Goal: Task Accomplishment & Management: Manage account settings

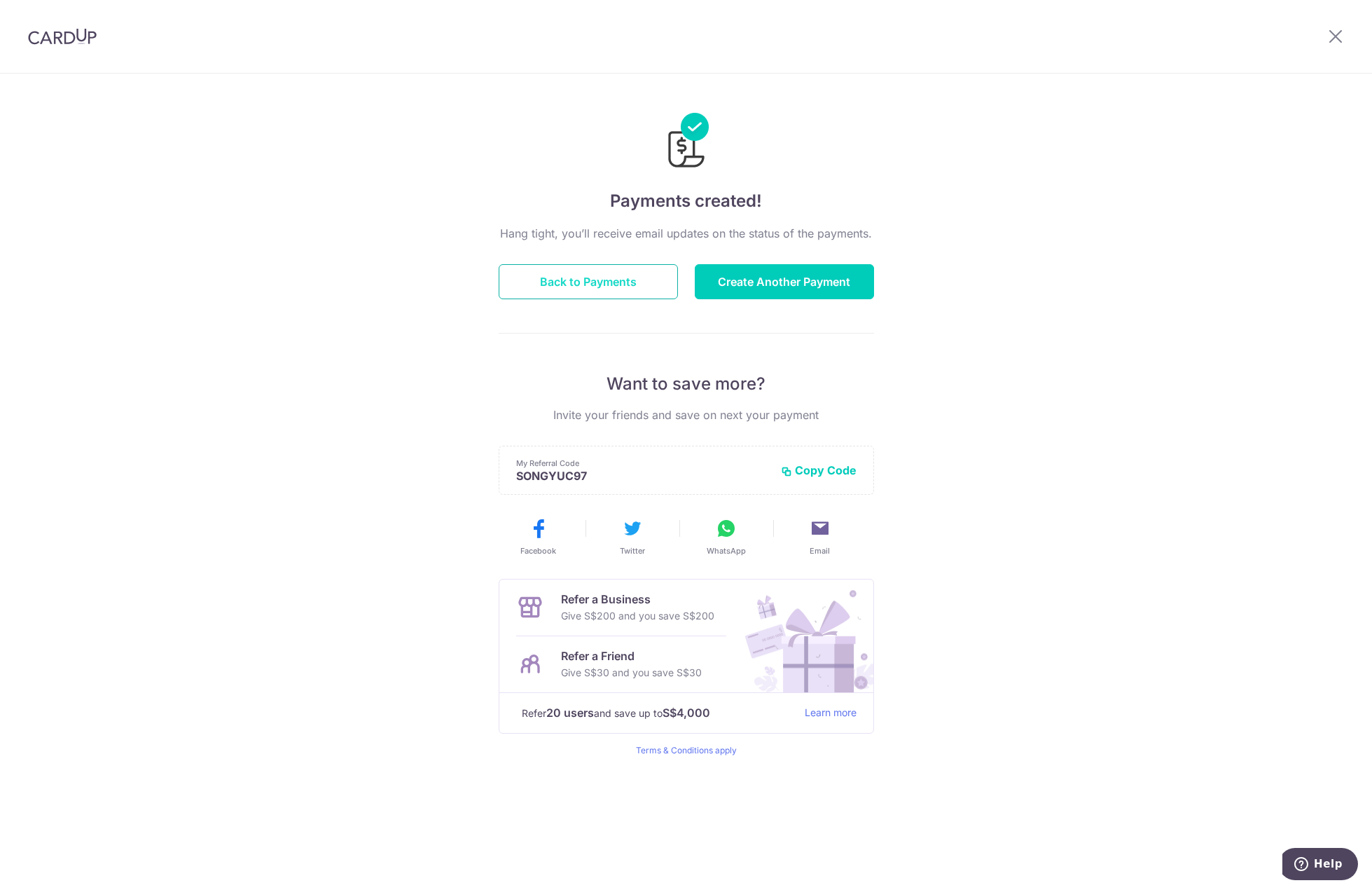
click at [614, 289] on button "Back to Payments" at bounding box center [588, 282] width 179 height 35
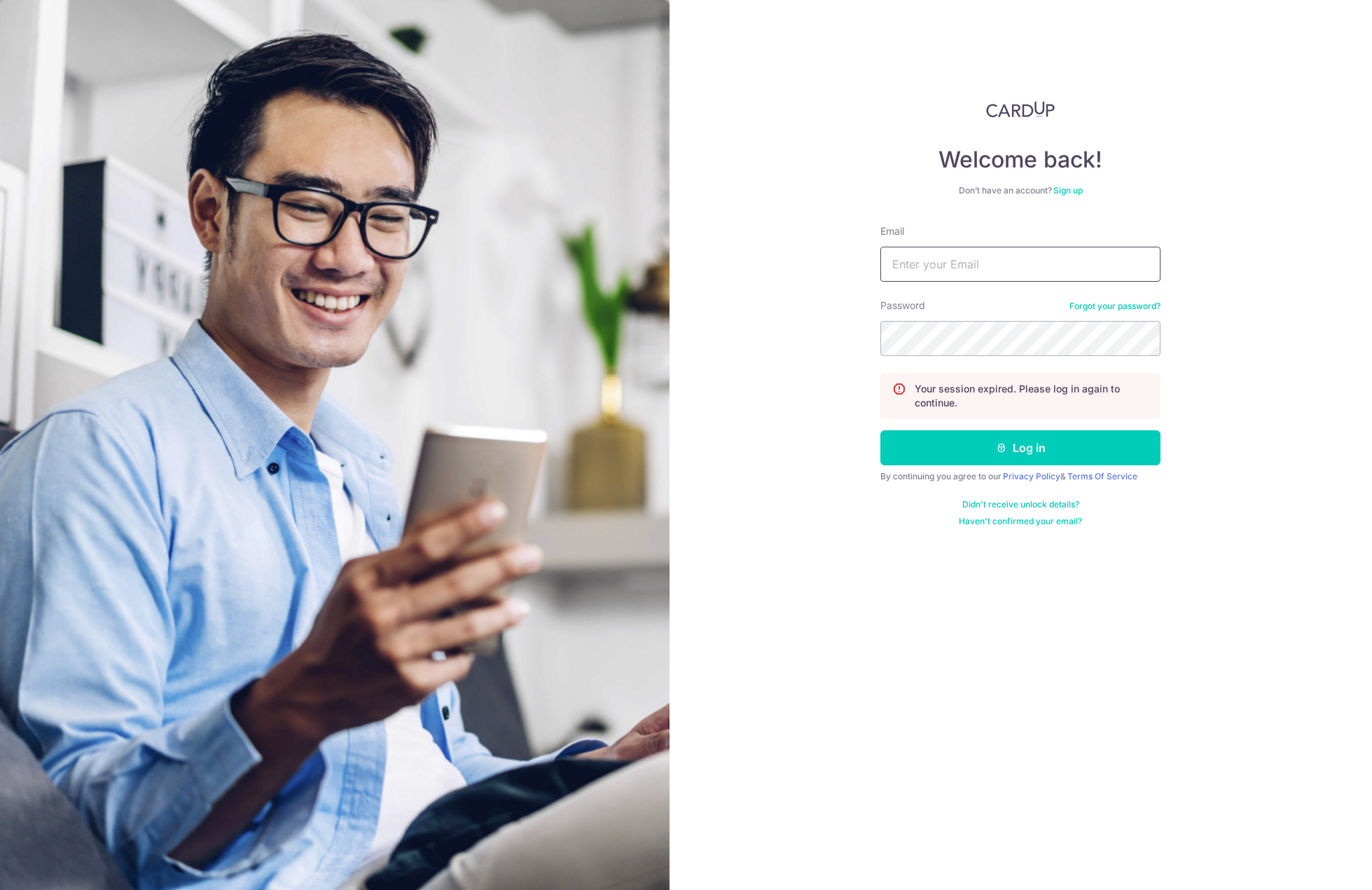
click at [955, 252] on input "Email" at bounding box center [1020, 264] width 280 height 35
type input "[EMAIL_ADDRESS][DOMAIN_NAME]"
click at [880, 430] on button "Log in" at bounding box center [1020, 447] width 280 height 35
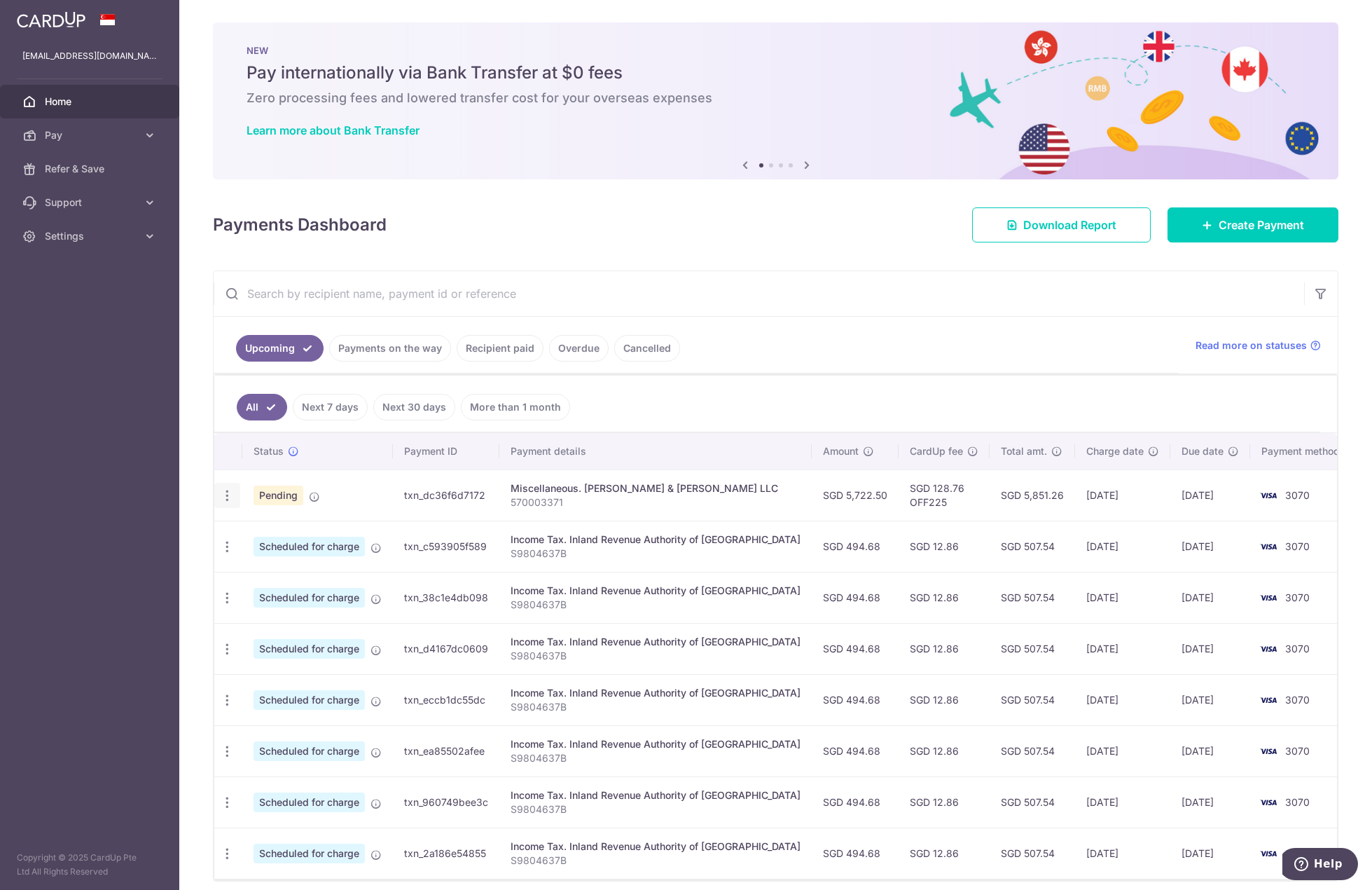
click at [222, 495] on icon "button" at bounding box center [227, 495] width 15 height 15
click at [242, 528] on icon at bounding box center [235, 534] width 17 height 17
radio input "true"
type input "5,722.50"
type input "15/09/2025"
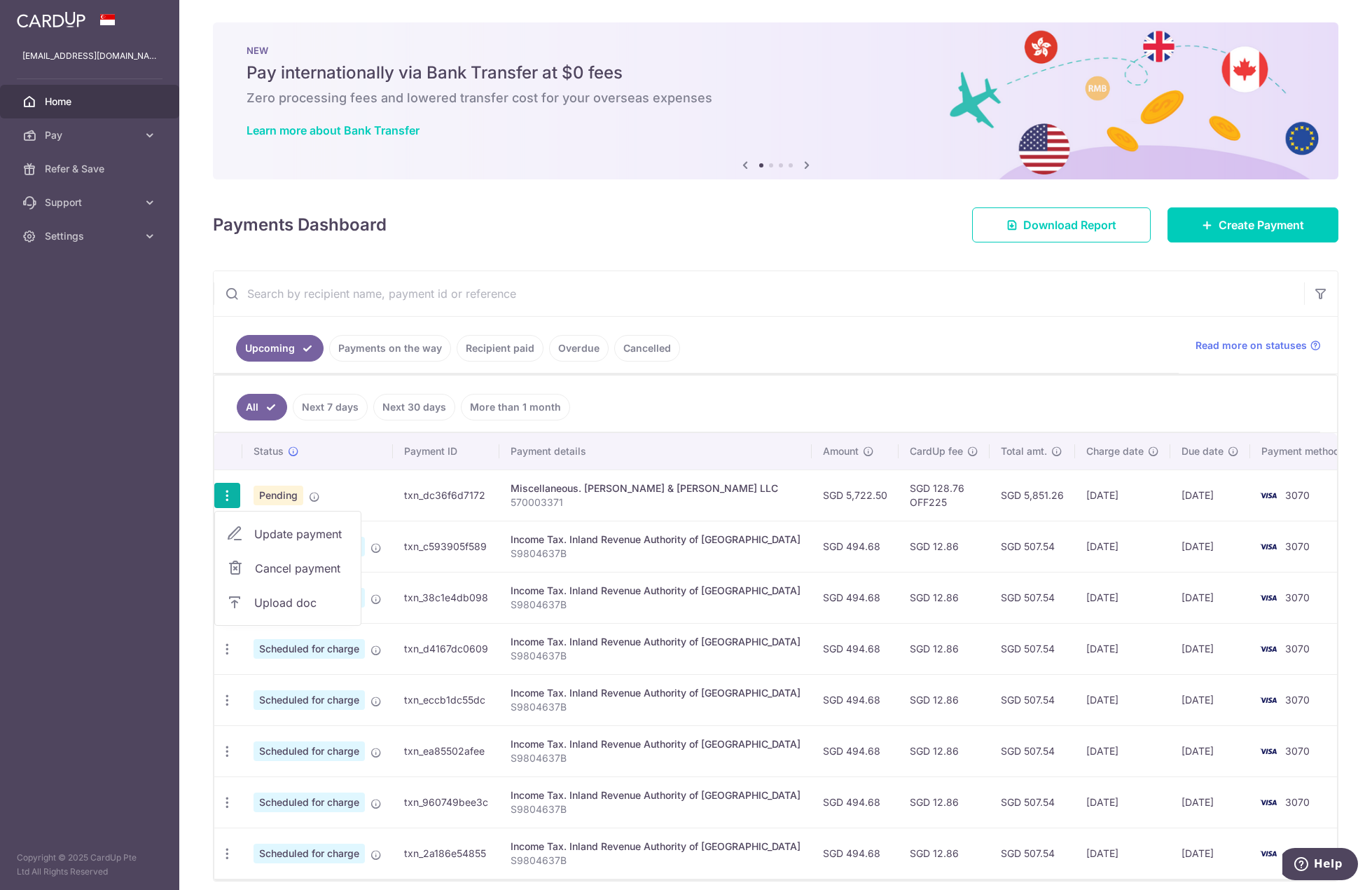
type input "570003371"
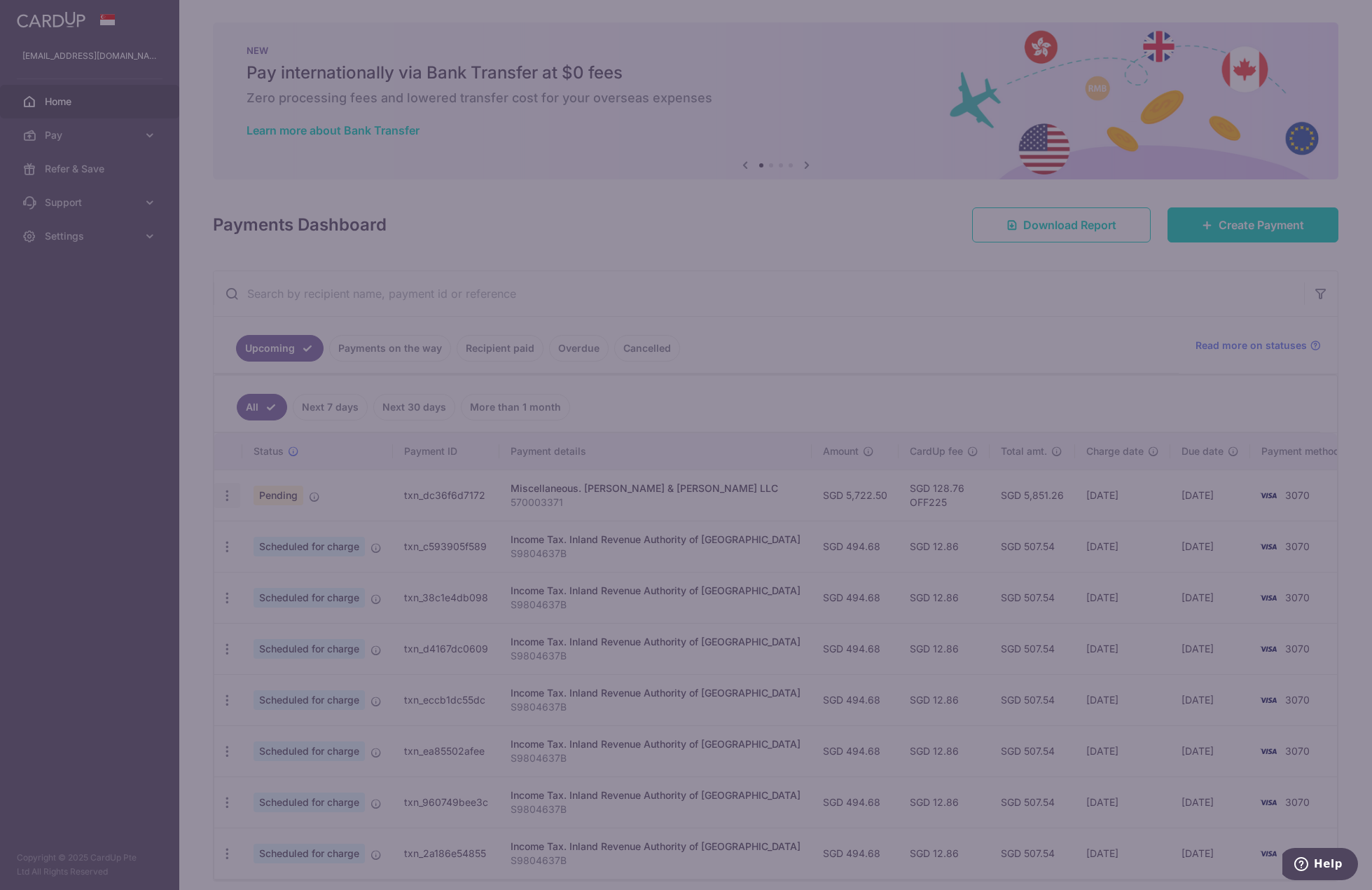
type input "OFF225"
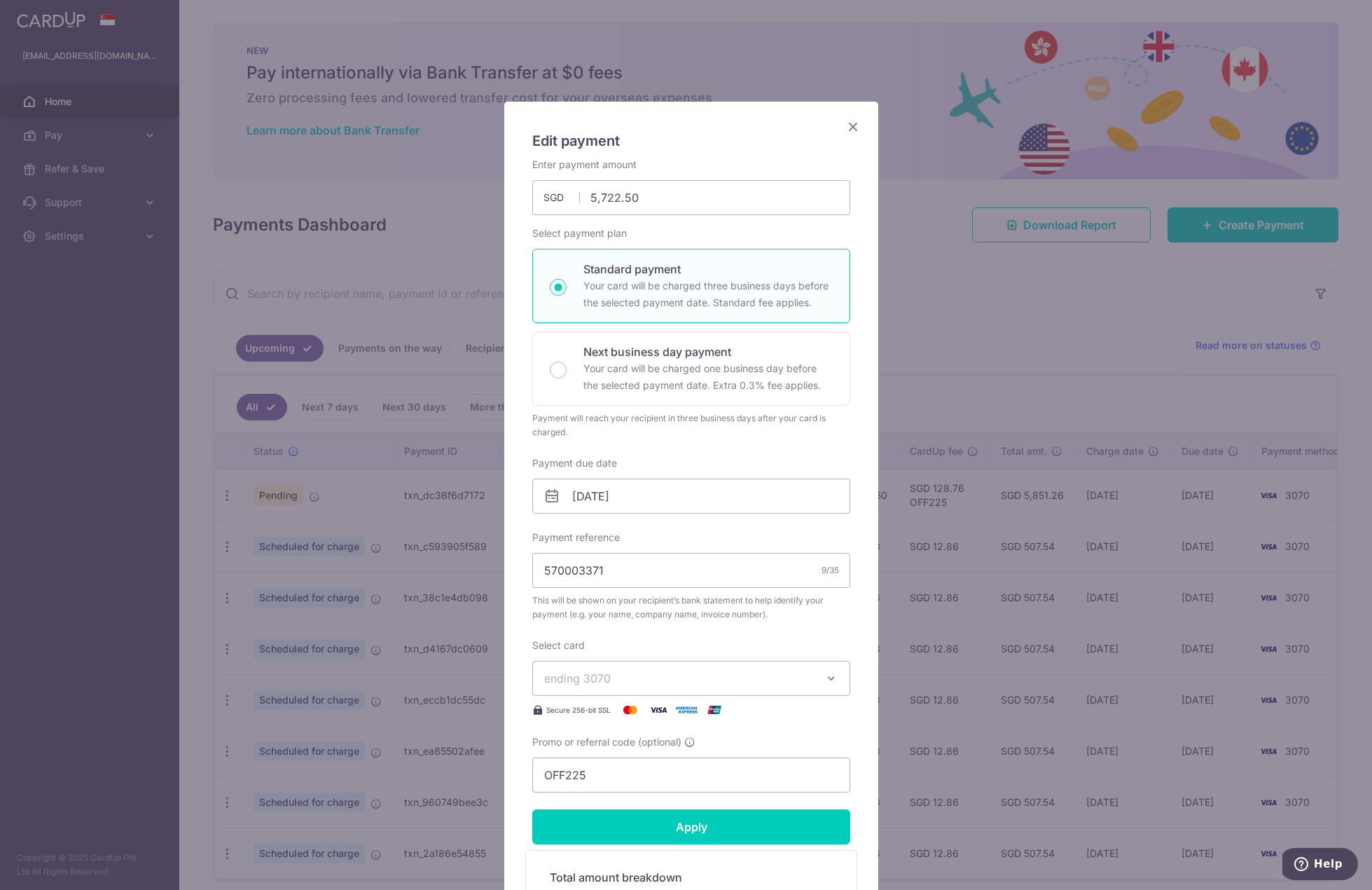
click at [850, 135] on div "Edit payment By clicking apply, you will make changes to all payments to PK WON…" at bounding box center [691, 568] width 376 height 934
click at [855, 116] on div "Edit payment By clicking apply, you will make changes to all payments to PK WON…" at bounding box center [691, 568] width 374 height 932
click at [844, 126] on icon "Close" at bounding box center [853, 126] width 17 height 17
